Goal: Obtain resource: Download file/media

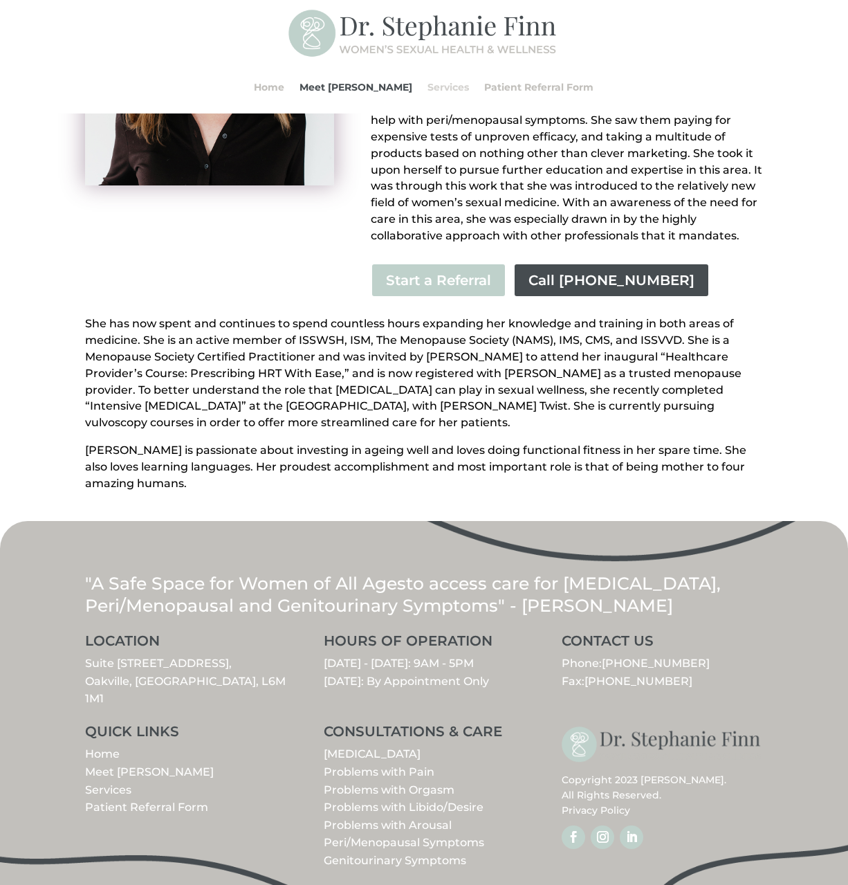
scroll to position [312, 0]
click at [432, 80] on link "Services" at bounding box center [449, 87] width 42 height 53
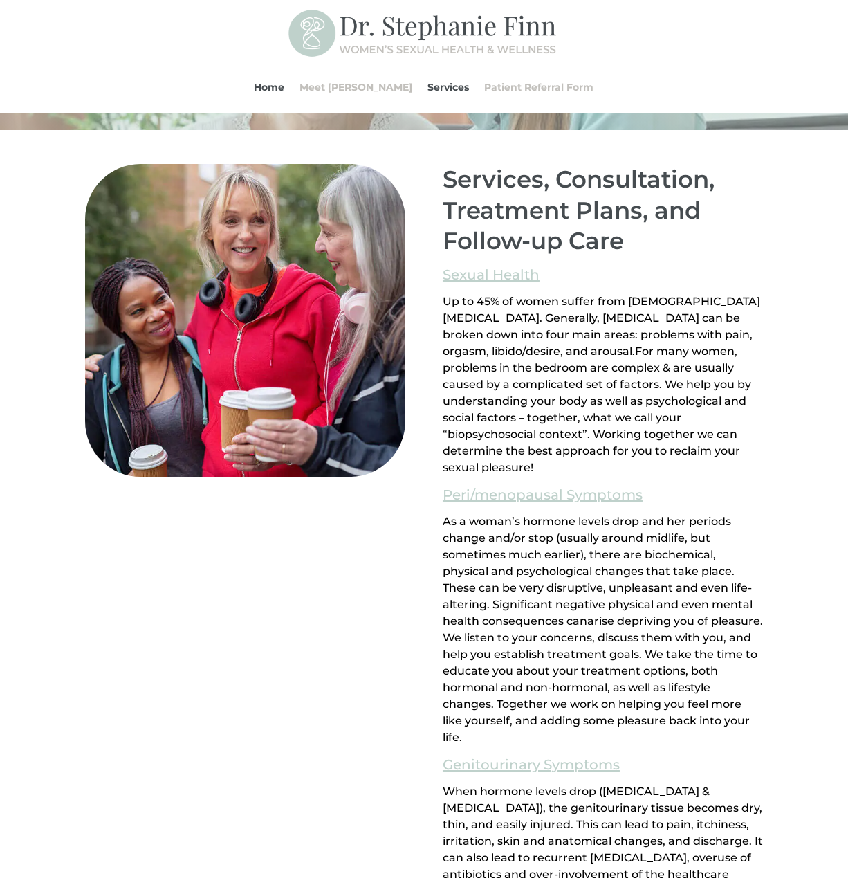
scroll to position [828, 0]
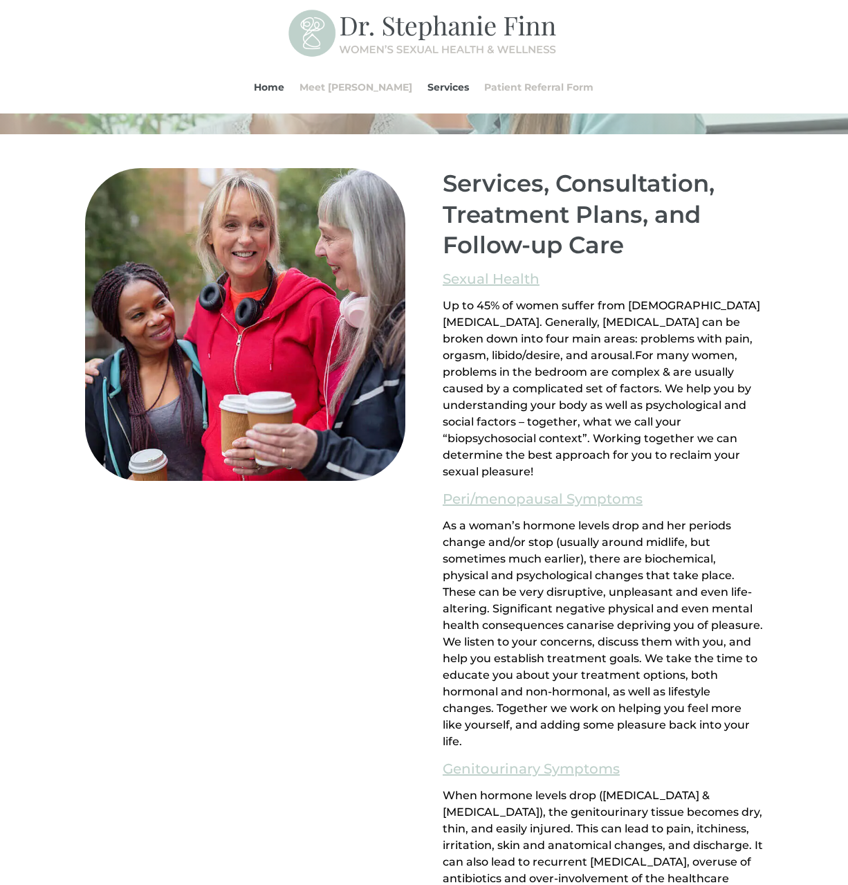
click at [491, 294] on div "Services, Consultation, Treatment Plans, and Follow-up Care Sexual Health Up to…" at bounding box center [603, 556] width 320 height 776
click at [489, 282] on link "Sexual Health" at bounding box center [491, 279] width 97 height 24
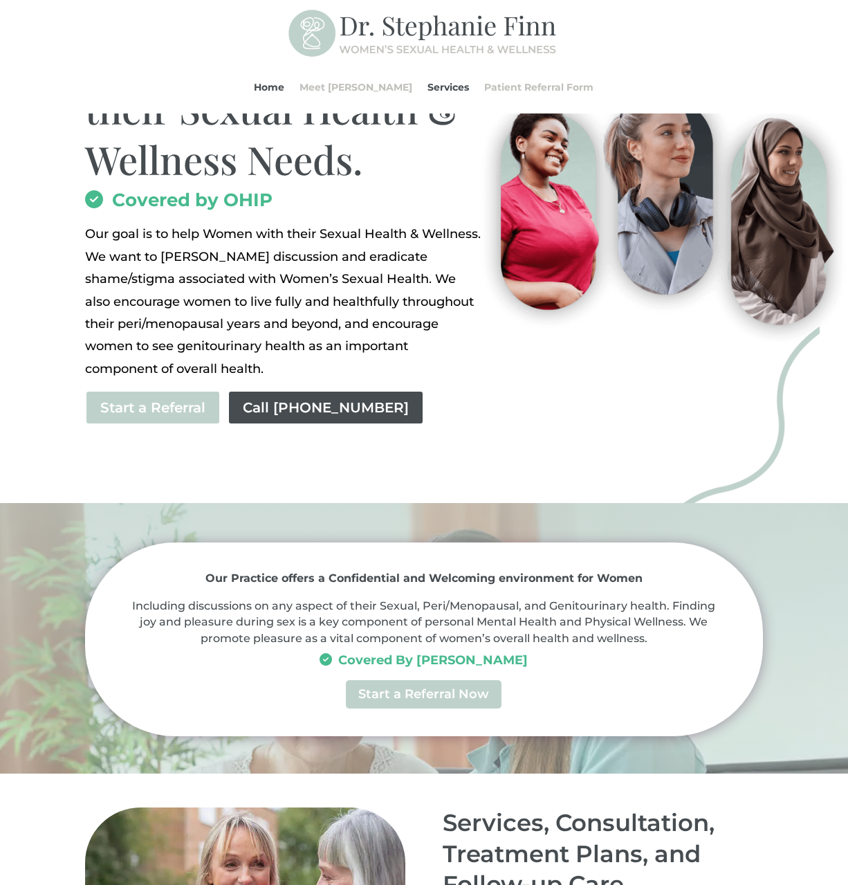
scroll to position [138, 0]
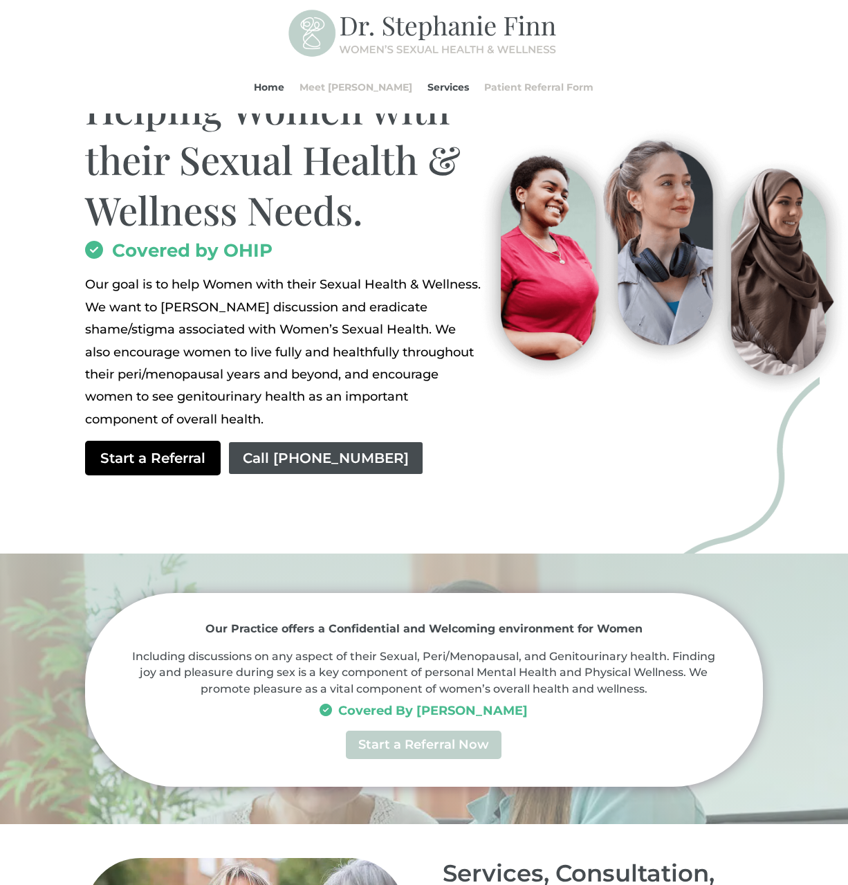
click at [165, 466] on link "Start a Referral" at bounding box center [153, 458] width 136 height 35
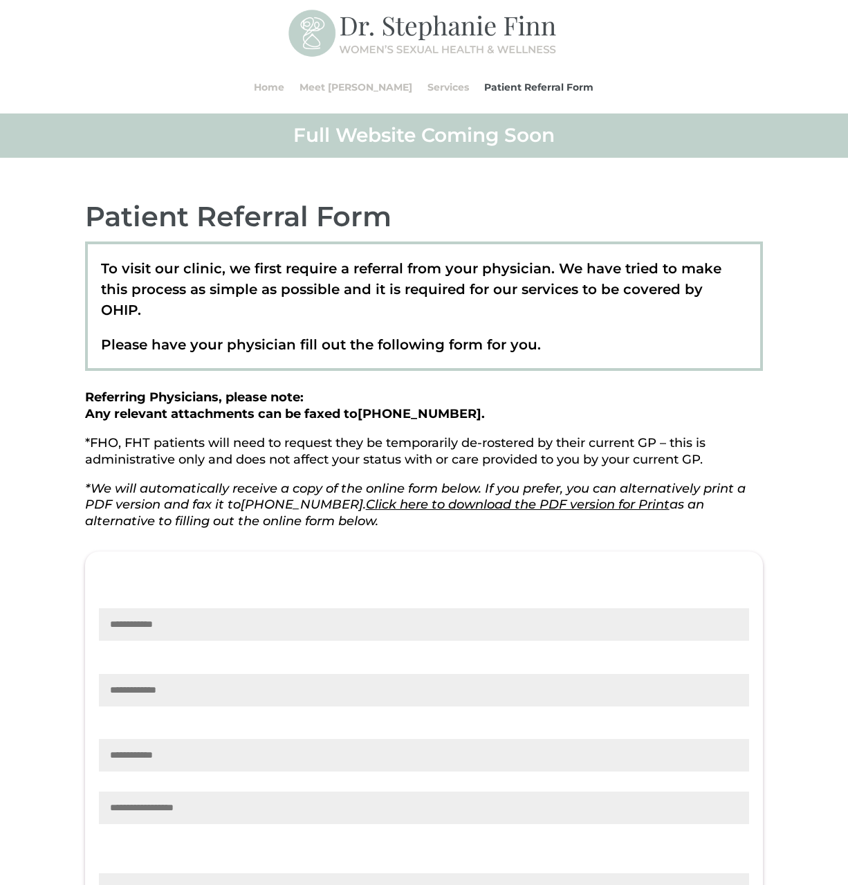
click at [520, 497] on link "Click here to download the PDF version for Print" at bounding box center [518, 504] width 304 height 15
